Goal: Information Seeking & Learning: Find specific fact

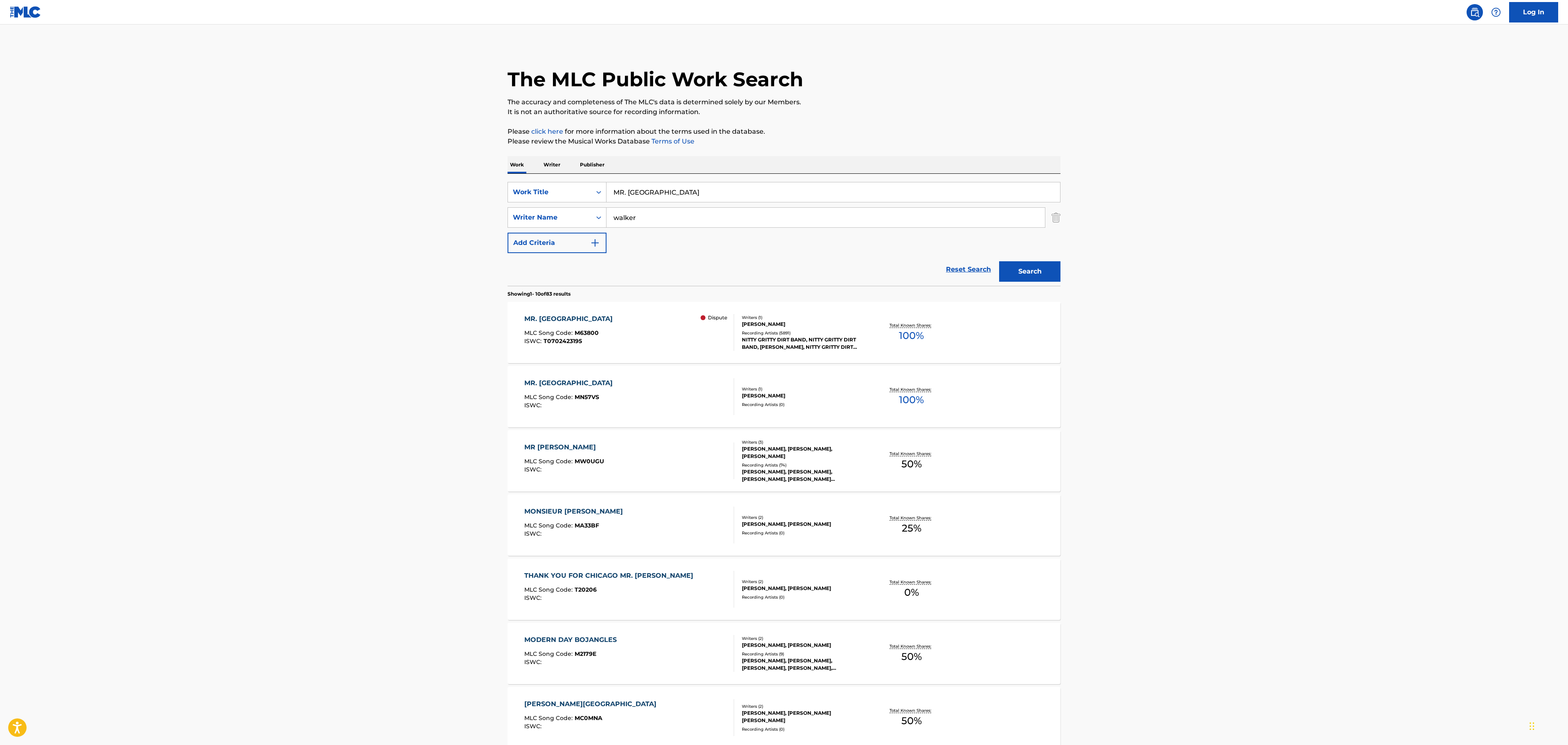
drag, startPoint x: 685, startPoint y: 194, endPoint x: 475, endPoint y: 190, distance: 210.0
click at [479, 192] on main "The MLC Public Work Search The accuracy and completeness of The MLC's data is d…" at bounding box center [784, 506] width 1568 height 962
paste input "THE [PERSON_NAME]"
type input "THE [PERSON_NAME]"
drag, startPoint x: 672, startPoint y: 215, endPoint x: 420, endPoint y: 211, distance: 252.0
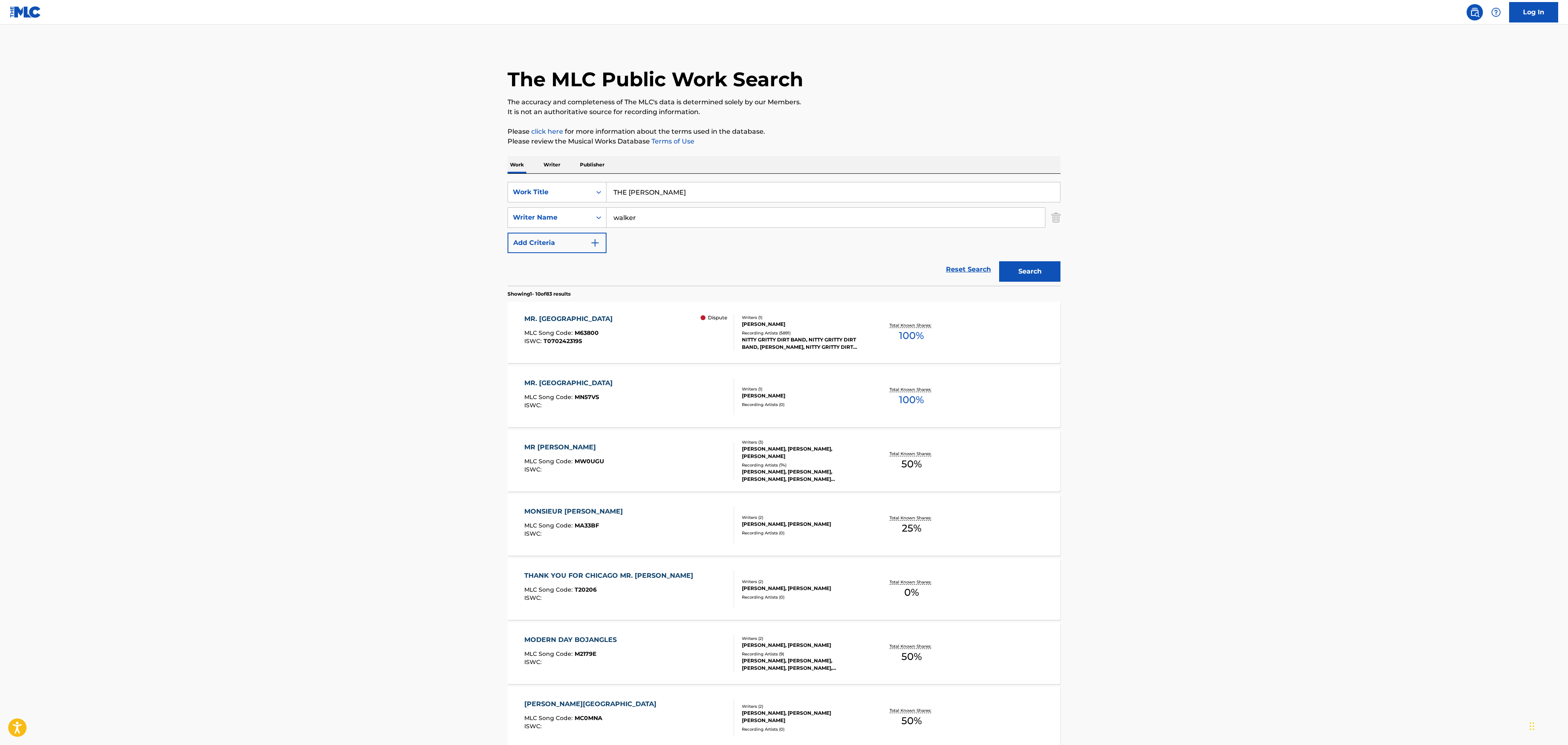
click at [436, 220] on main "The MLC Public Work Search The accuracy and completeness of The MLC's data is d…" at bounding box center [784, 506] width 1568 height 962
click at [999, 261] on button "Search" at bounding box center [1029, 271] width 61 height 21
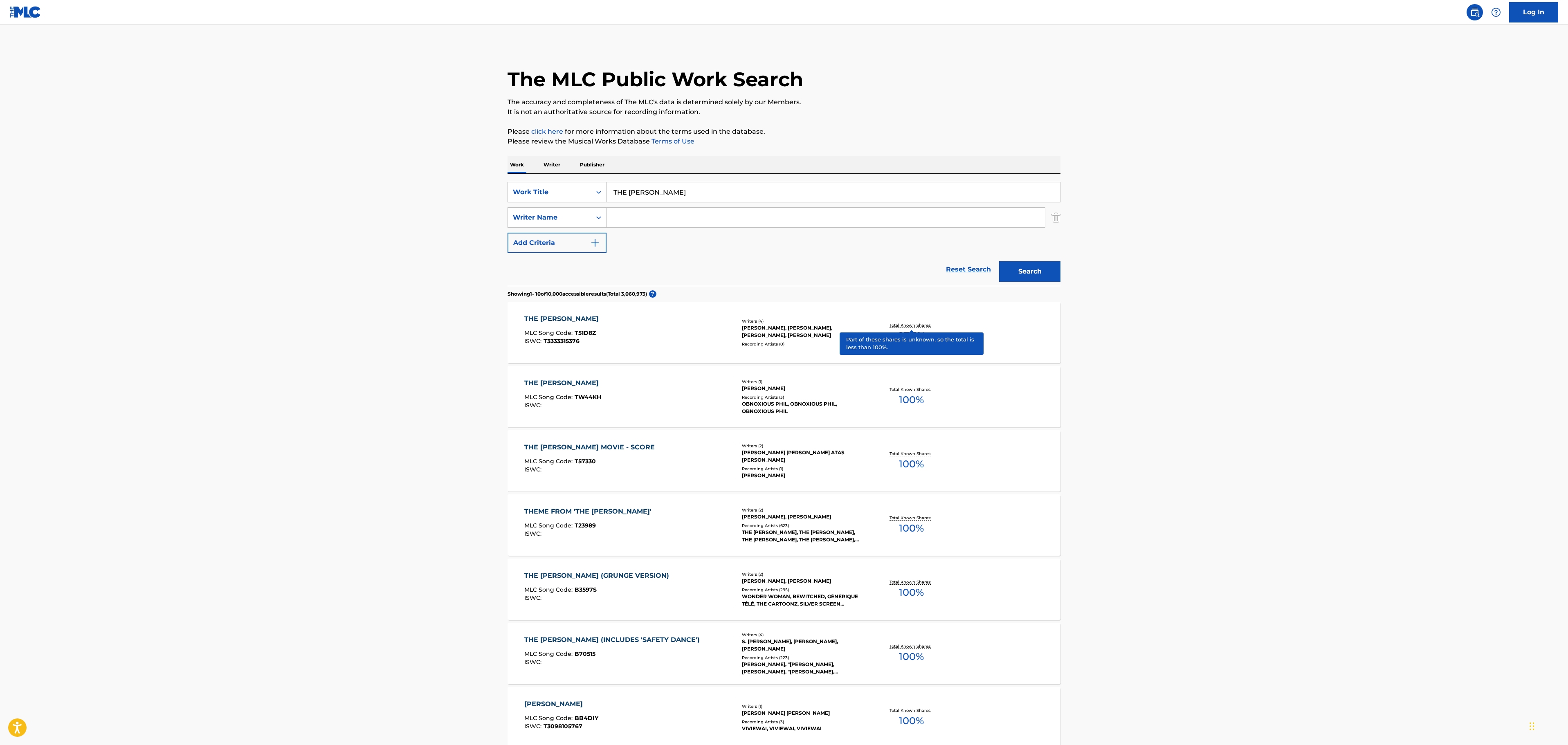
click at [827, 331] on div "[PERSON_NAME], [PERSON_NAME], [PERSON_NAME], [PERSON_NAME]" at bounding box center [803, 331] width 124 height 15
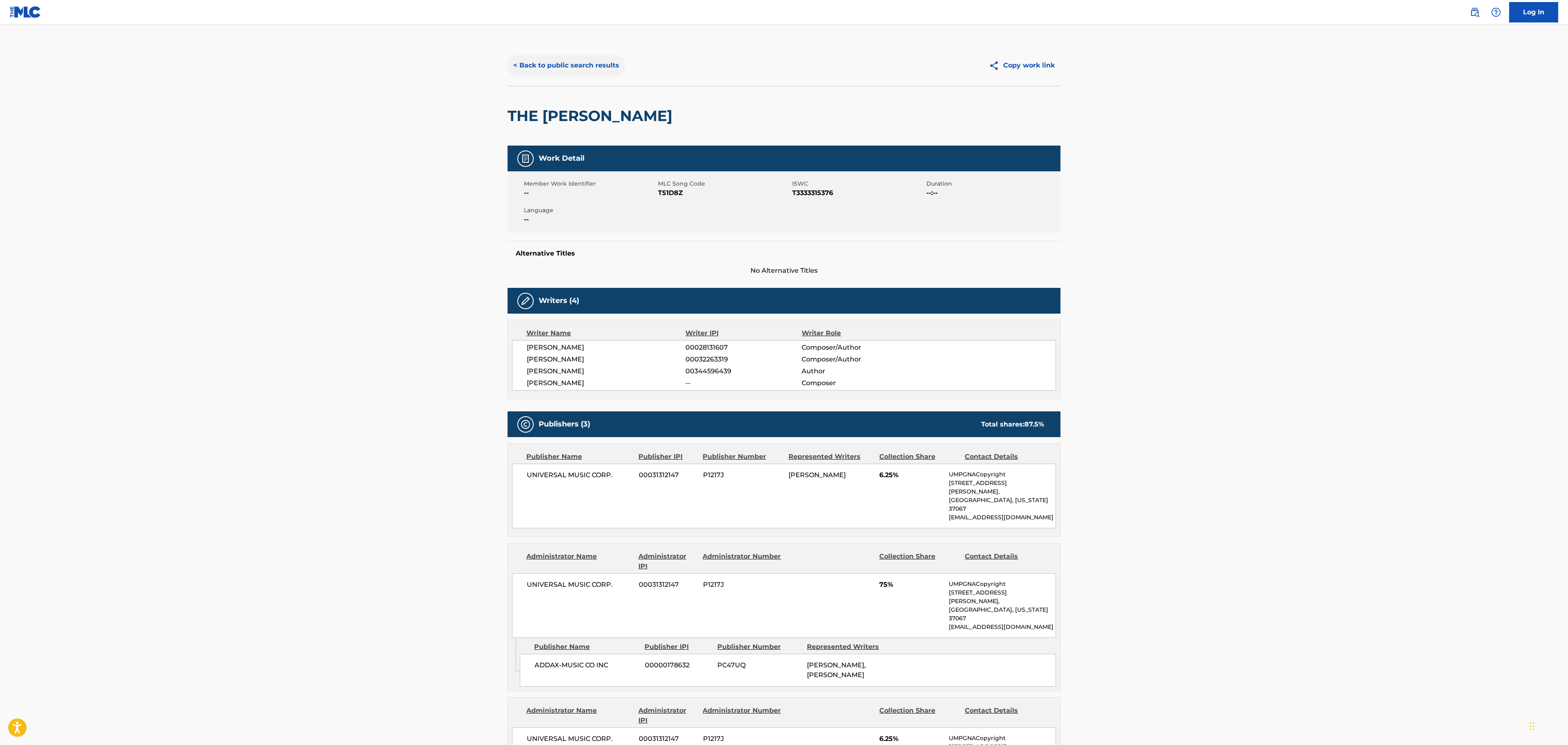
click at [572, 63] on button "< Back to public search results" at bounding box center [566, 65] width 118 height 21
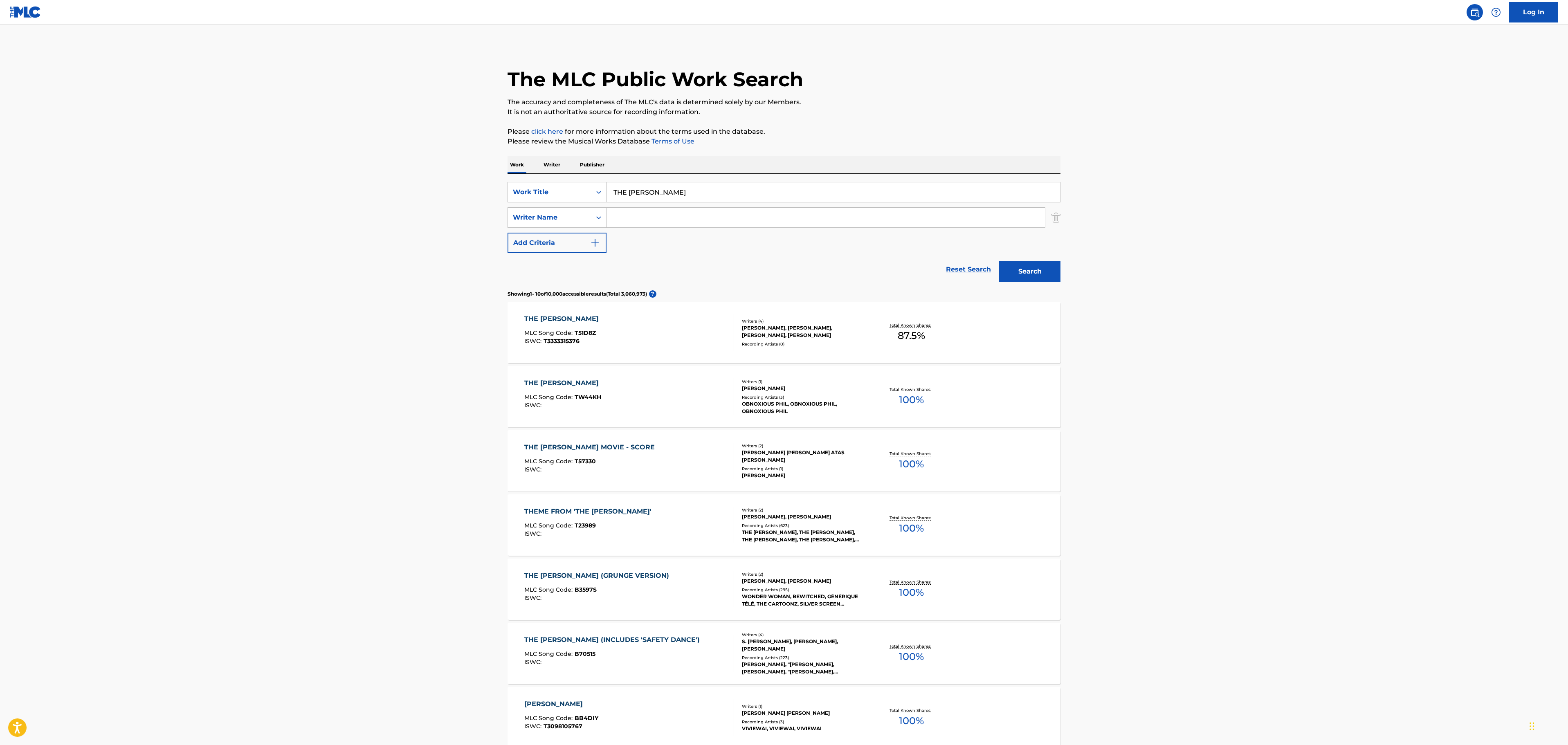
drag, startPoint x: 557, startPoint y: 190, endPoint x: 506, endPoint y: 175, distance: 53.2
click at [473, 181] on main "The MLC Public Work Search The accuracy and completeness of The MLC's data is d…" at bounding box center [784, 506] width 1568 height 962
paste input "LOVE BOAT"
type input "THE LOVE BOAT"
click at [1116, 210] on main "The MLC Public Work Search The accuracy and completeness of The MLC's data is d…" at bounding box center [784, 506] width 1568 height 962
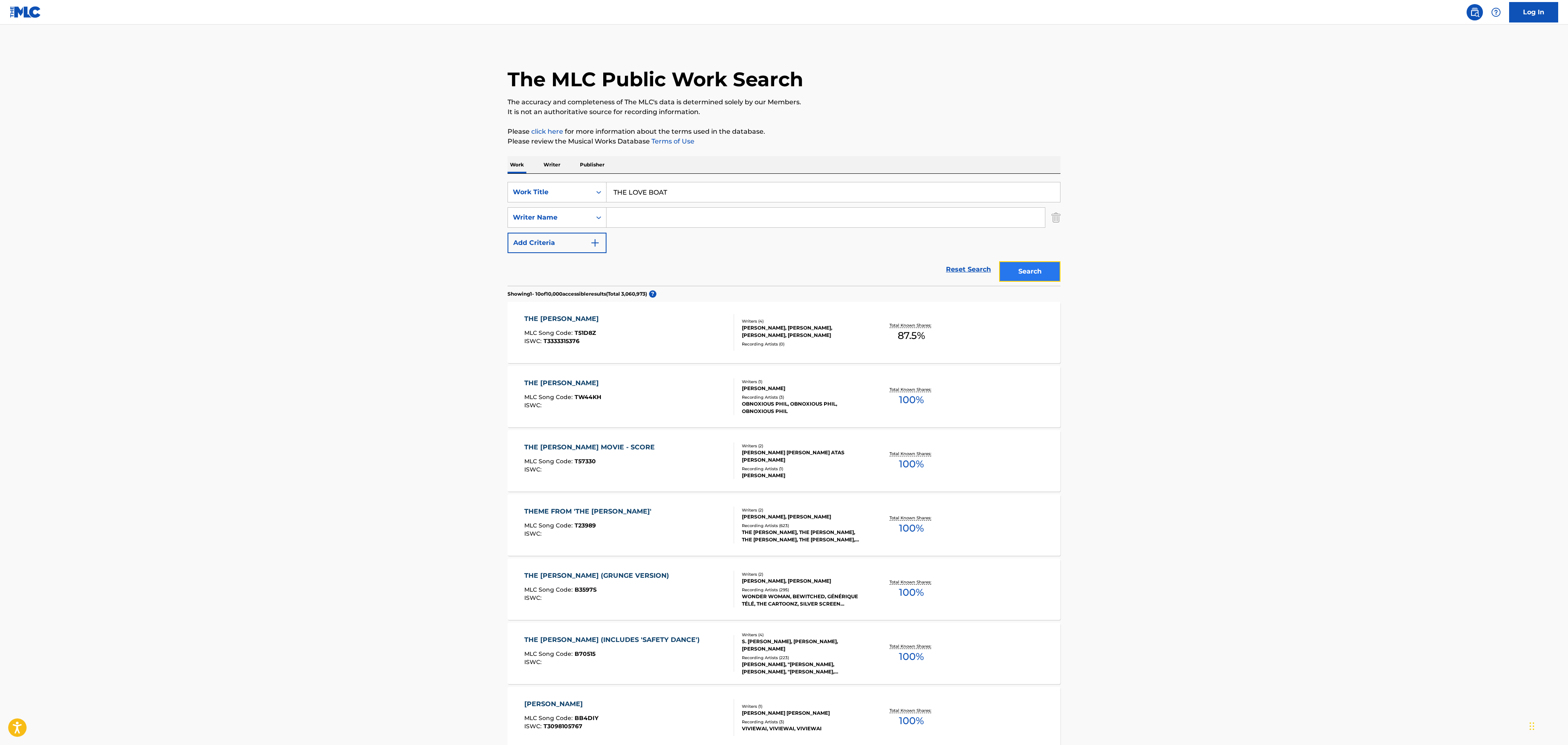
click at [1041, 263] on button "Search" at bounding box center [1029, 271] width 61 height 21
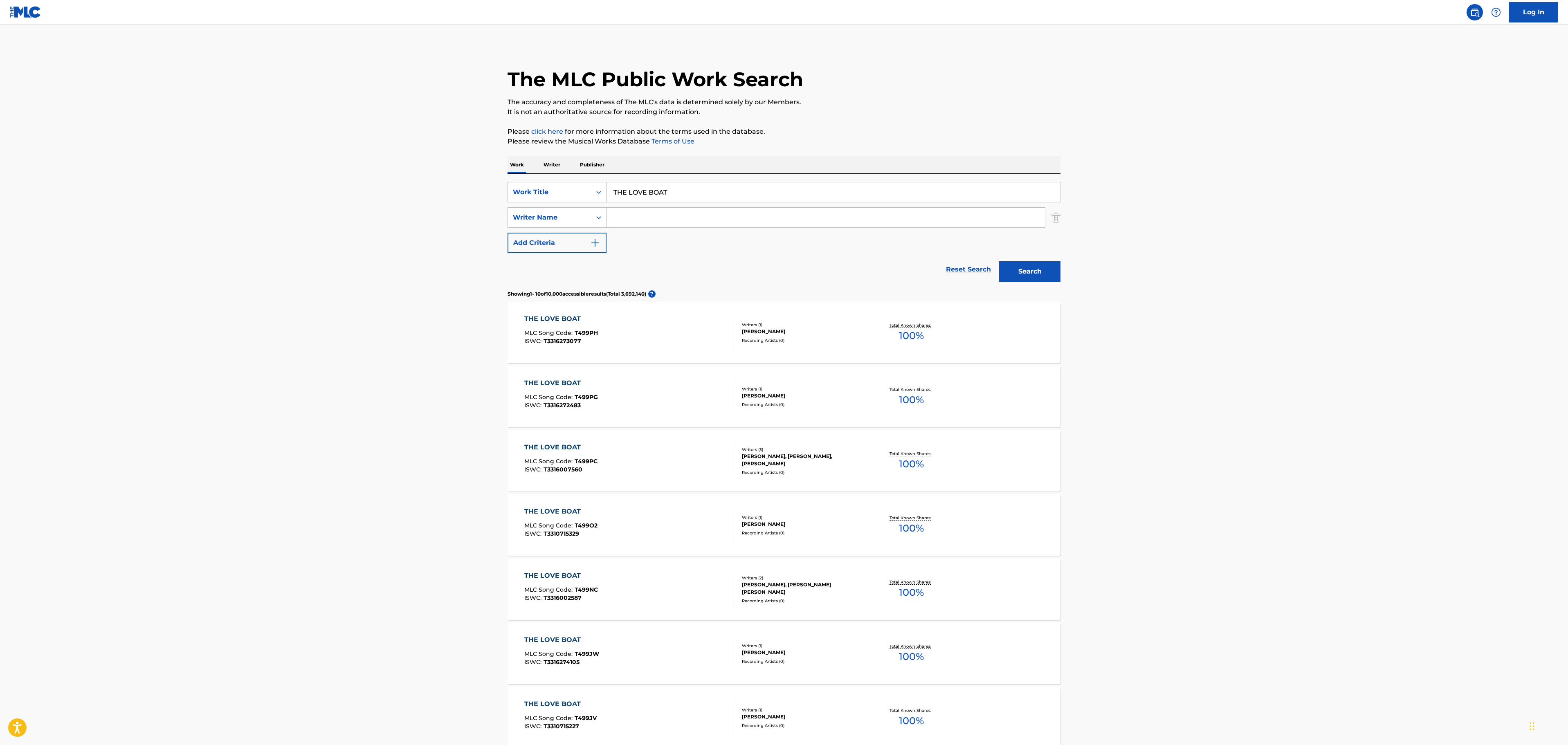
click at [971, 224] on input "Search Form" at bounding box center [826, 218] width 439 height 20
type input "fox"
click at [999, 261] on button "Search" at bounding box center [1029, 271] width 61 height 21
click at [646, 333] on div "THE LOVE BOAT MLC Song Code : T499NC ISWC : T3316002587" at bounding box center [630, 331] width 210 height 37
drag, startPoint x: 680, startPoint y: 191, endPoint x: 567, endPoint y: 204, distance: 113.7
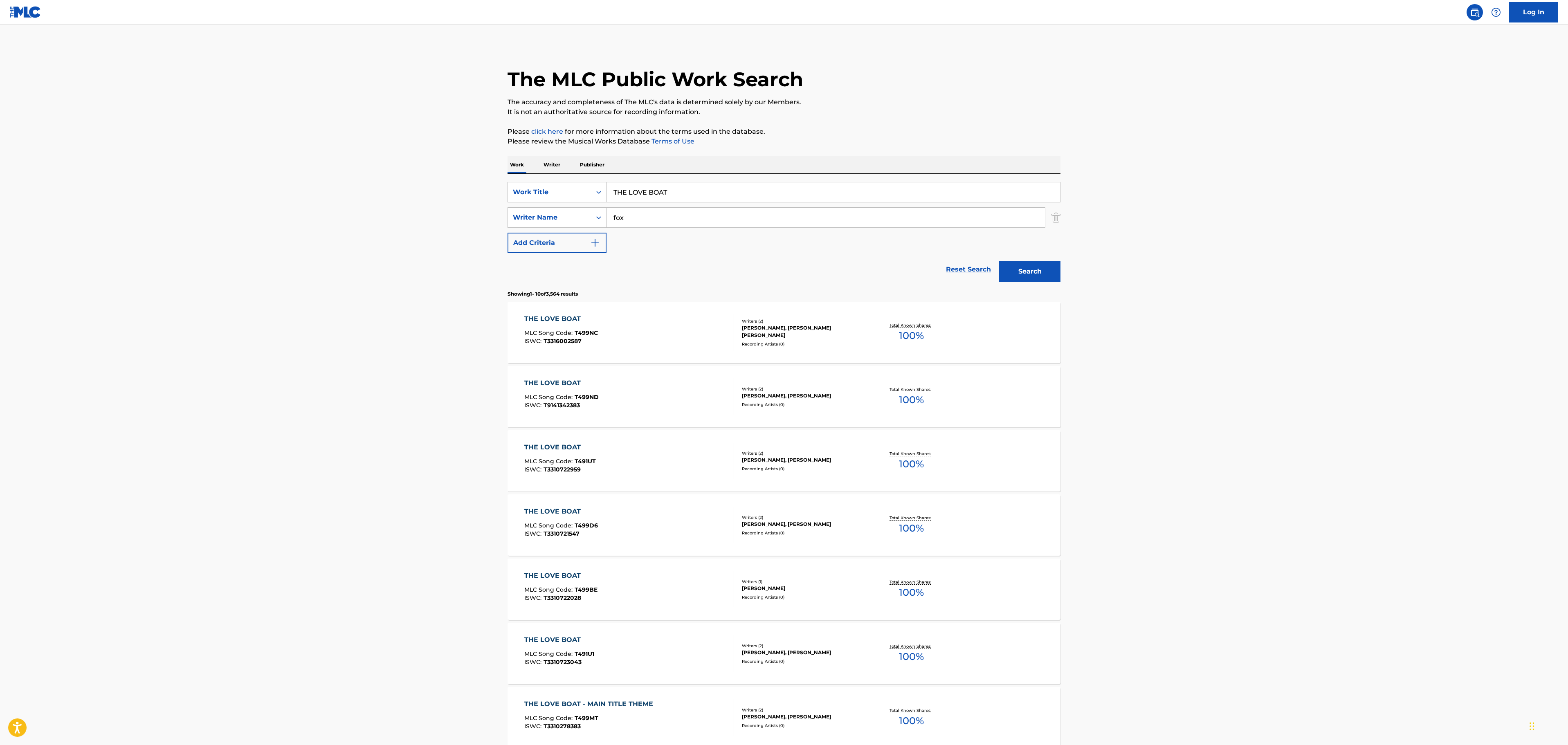
click at [567, 204] on div "SearchWithCriteria237fdaf3-35db-4310-ac4c-8f9e389e0aff Work Title THE LOVE BOAT…" at bounding box center [784, 218] width 553 height 71
paste input "CALL ON ME"
type input "CALL ON ME"
drag, startPoint x: 647, startPoint y: 219, endPoint x: 503, endPoint y: 210, distance: 144.3
click at [508, 210] on div "SearchWithCriteria194e791a-6cd0-4f37-9290-7132d757a8f7 Writer Name fox" at bounding box center [784, 217] width 553 height 21
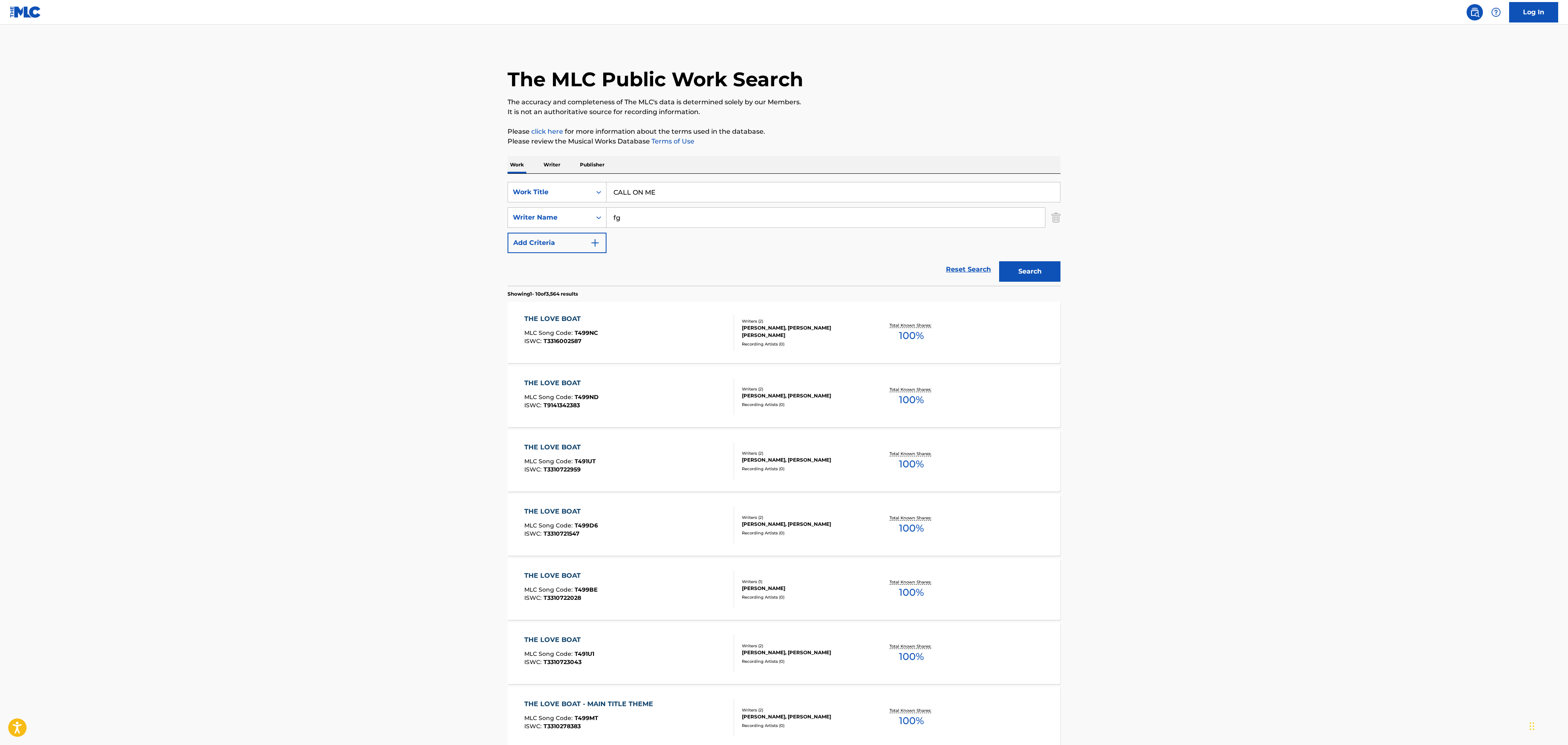
type input "f"
type input "[PERSON_NAME]"
click at [999, 261] on button "Search" at bounding box center [1029, 271] width 61 height 21
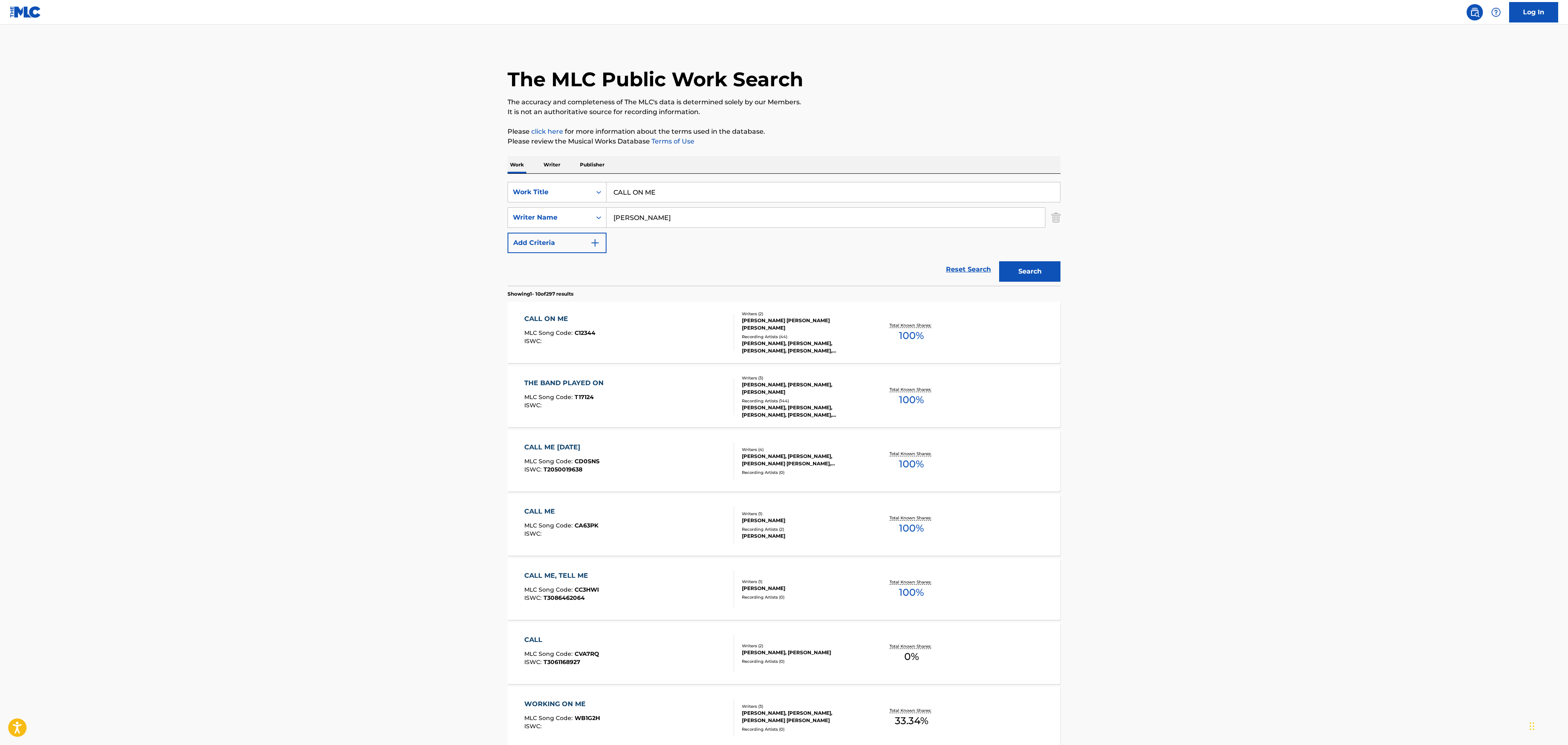
click at [619, 343] on div "CALL ON ME MLC Song Code : C12344 ISWC :" at bounding box center [630, 331] width 210 height 37
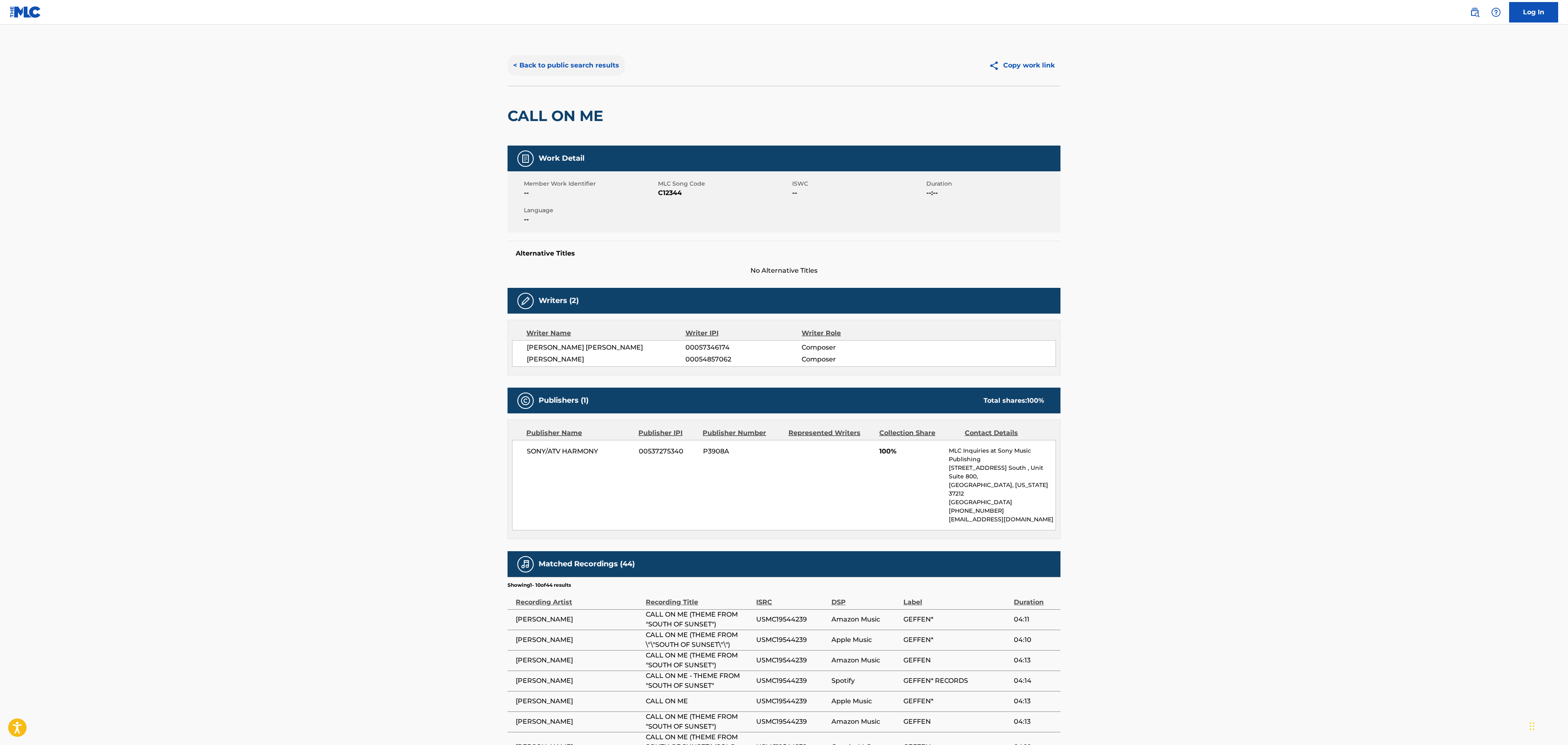
click at [596, 67] on button "< Back to public search results" at bounding box center [566, 65] width 118 height 21
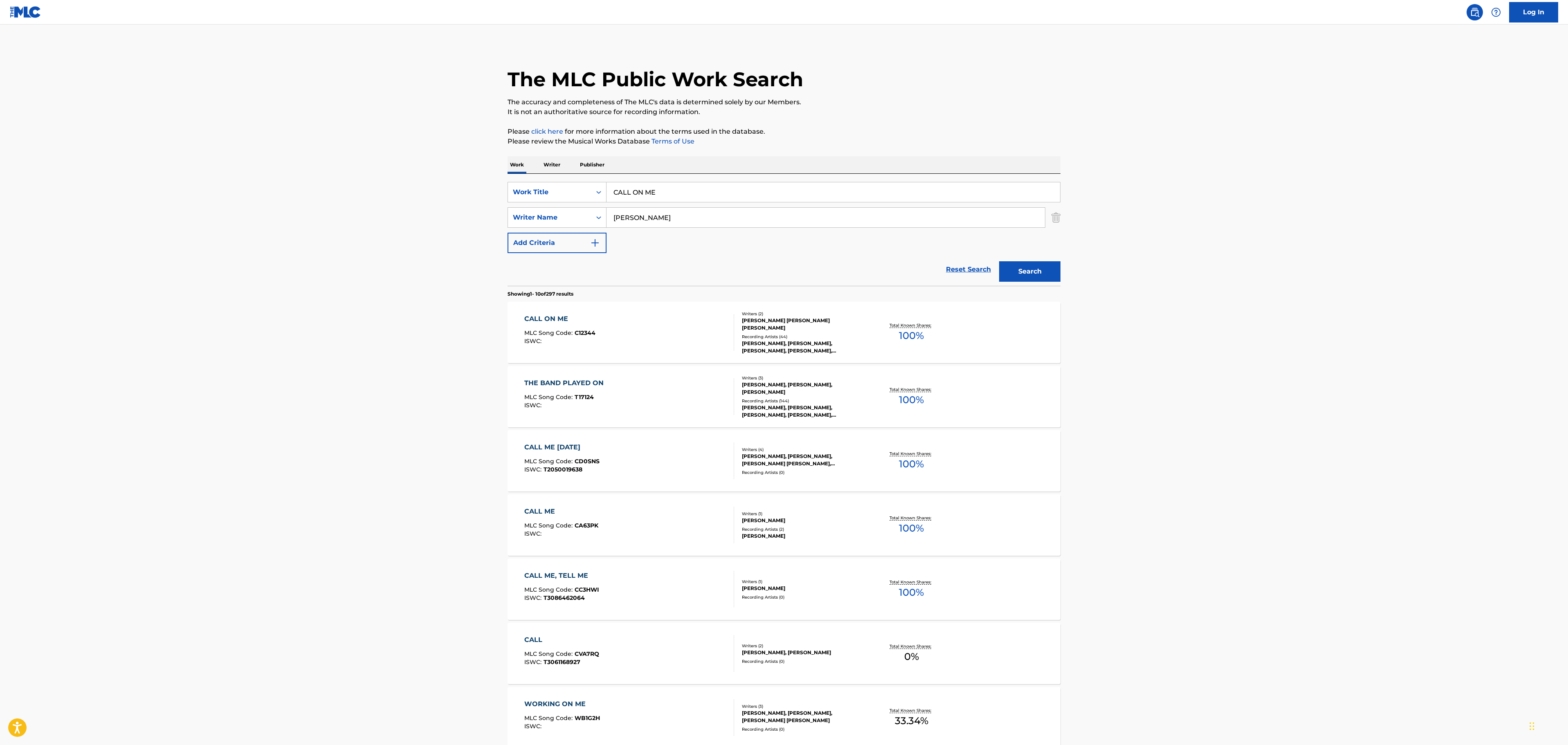
drag, startPoint x: 680, startPoint y: 200, endPoint x: 440, endPoint y: 188, distance: 240.3
click at [432, 190] on main "The MLC Public Work Search The accuracy and completeness of The MLC's data is d…" at bounding box center [784, 506] width 1568 height 962
paste input "[US_STATE] FIVE-O"
type input "[US_STATE] FIVE-O"
drag, startPoint x: 624, startPoint y: 225, endPoint x: 483, endPoint y: 219, distance: 141.1
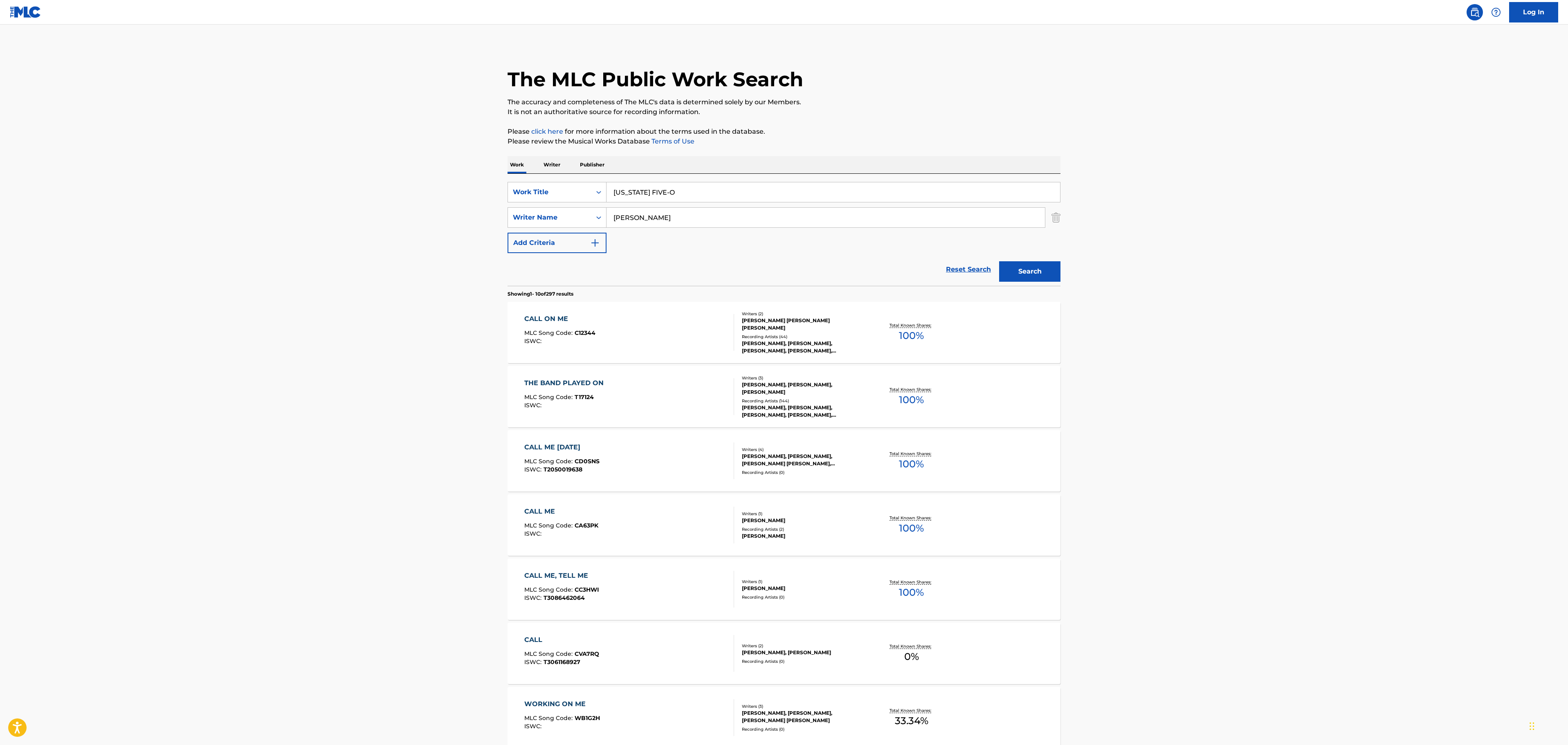
click at [489, 221] on main "The MLC Public Work Search The accuracy and completeness of The MLC's data is d…" at bounding box center [784, 506] width 1568 height 962
click at [999, 261] on button "Search" at bounding box center [1029, 271] width 61 height 21
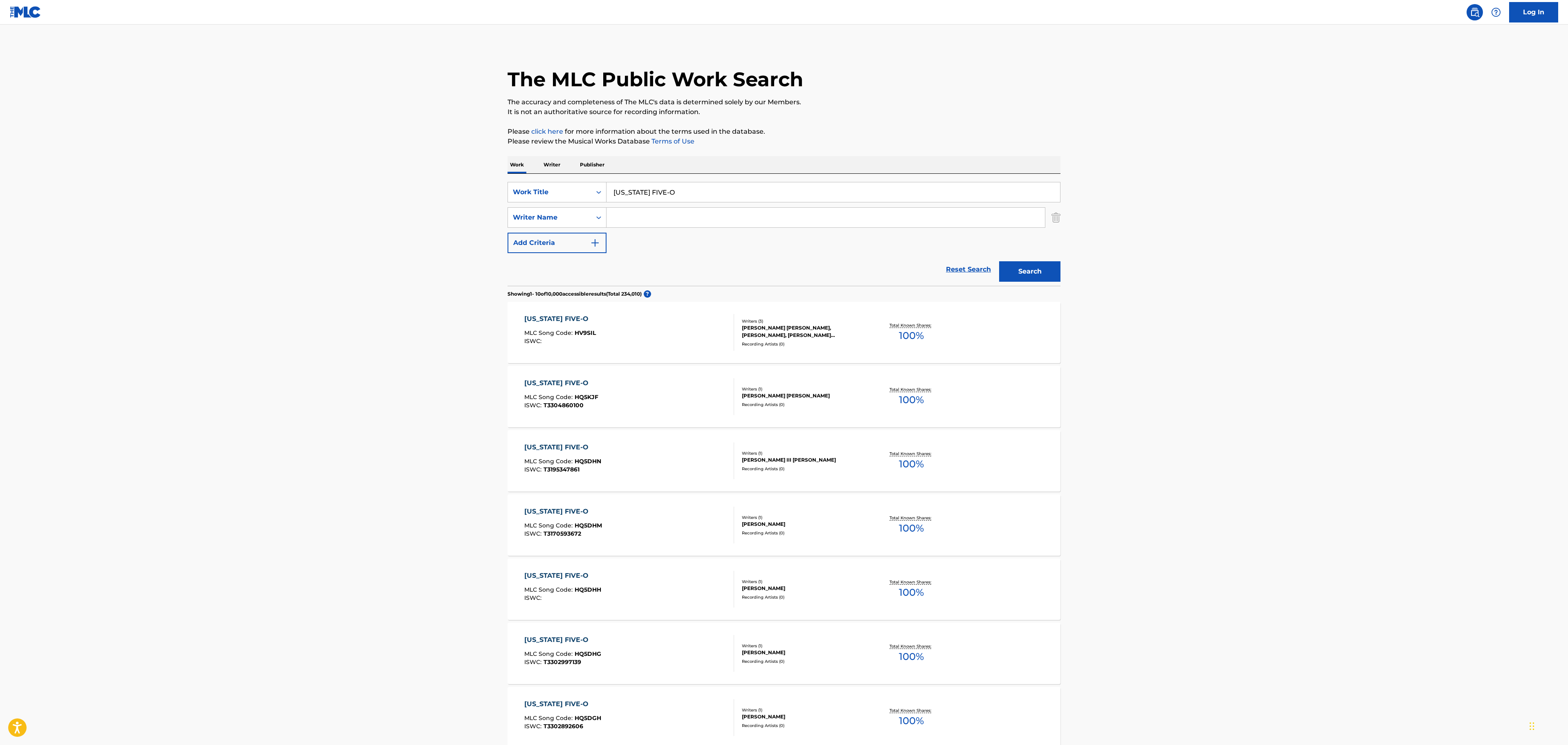
click at [1155, 519] on main "The MLC Public Work Search The accuracy and completeness of The MLC's data is d…" at bounding box center [784, 506] width 1568 height 962
click at [688, 219] on input "Search Form" at bounding box center [826, 218] width 439 height 20
paste input "MELVOIN"
type input "MELVOIN"
click at [1200, 235] on main "The MLC Public Work Search The accuracy and completeness of The MLC's data is d…" at bounding box center [784, 506] width 1568 height 962
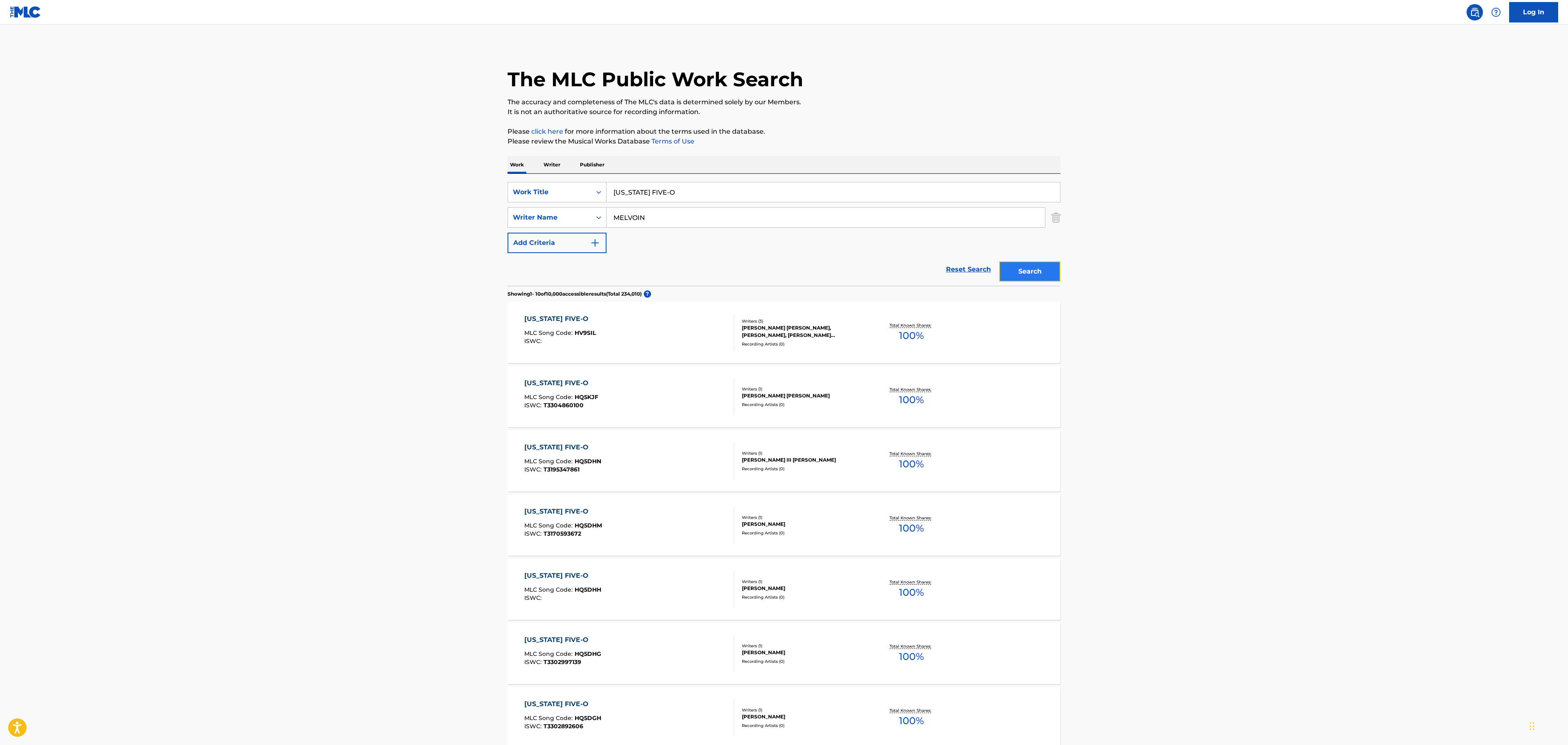
click at [1037, 270] on button "Search" at bounding box center [1029, 271] width 61 height 21
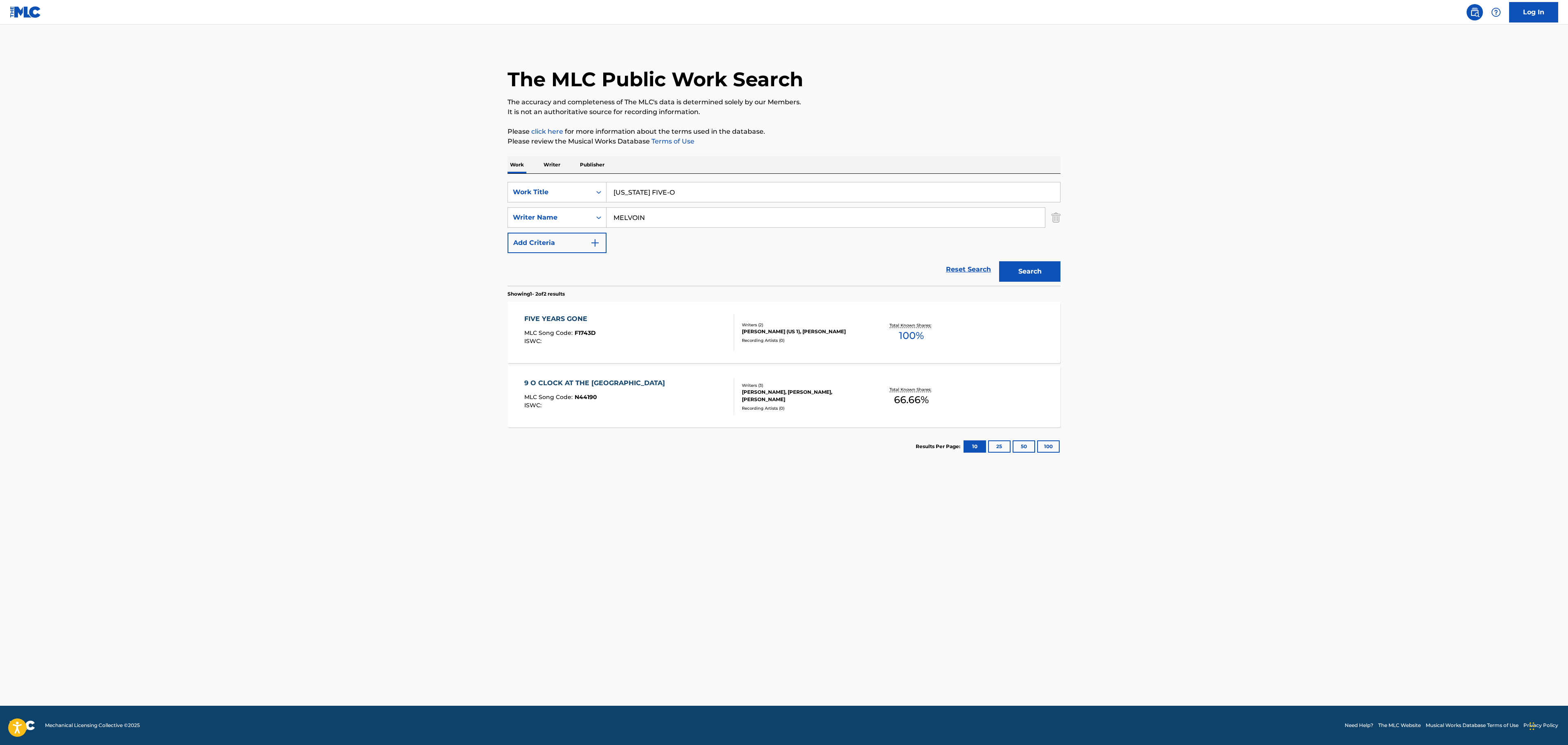
drag, startPoint x: 670, startPoint y: 214, endPoint x: 485, endPoint y: 214, distance: 185.0
click at [487, 214] on main "The MLC Public Work Search The accuracy and completeness of The MLC's data is d…" at bounding box center [784, 365] width 1568 height 681
